Goal: Information Seeking & Learning: Check status

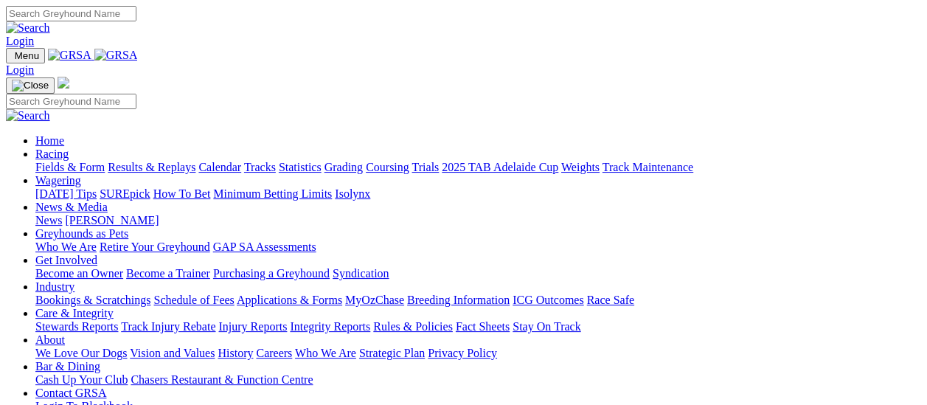
click at [162, 161] on link "Results & Replays" at bounding box center [152, 167] width 88 height 13
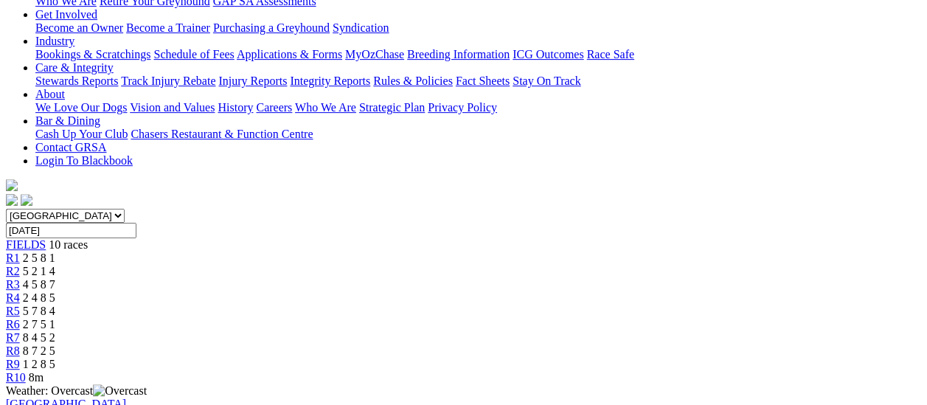
scroll to position [295, 0]
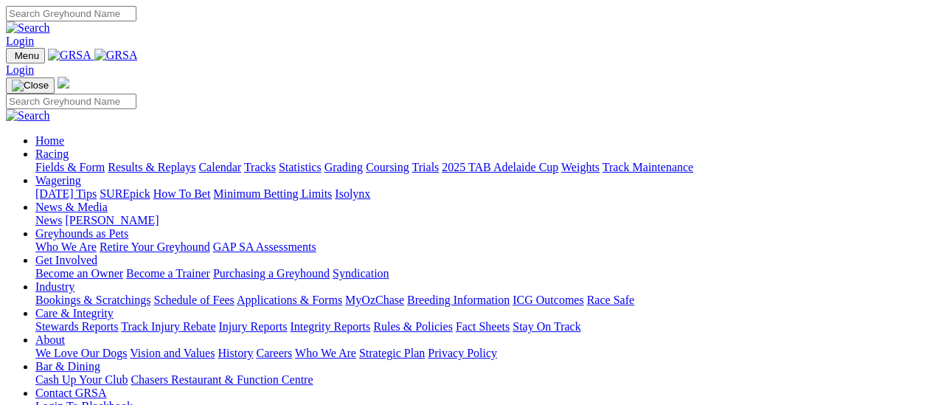
click at [162, 161] on link "Results & Replays" at bounding box center [152, 167] width 88 height 13
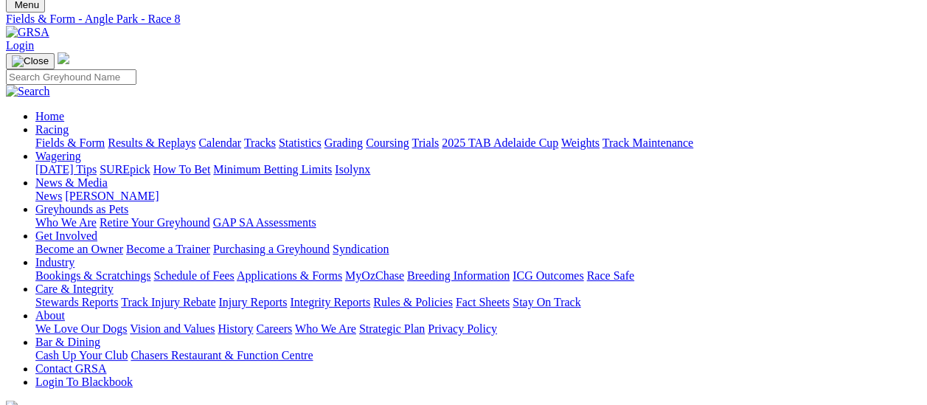
scroll to position [74, 0]
